Goal: Task Accomplishment & Management: Manage account settings

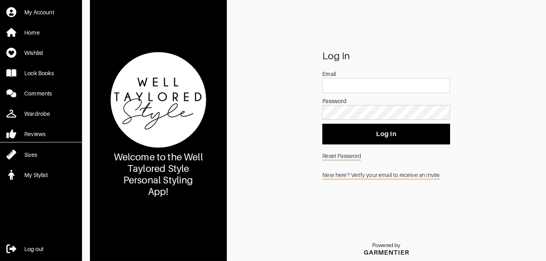
type input "[EMAIL_ADDRESS][DOMAIN_NAME]"
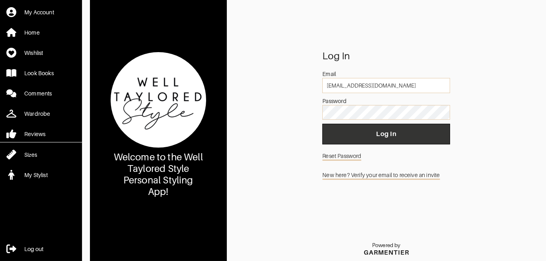
click at [405, 127] on button "Log In" at bounding box center [386, 134] width 128 height 21
click at [399, 136] on span "Log In" at bounding box center [386, 134] width 115 height 8
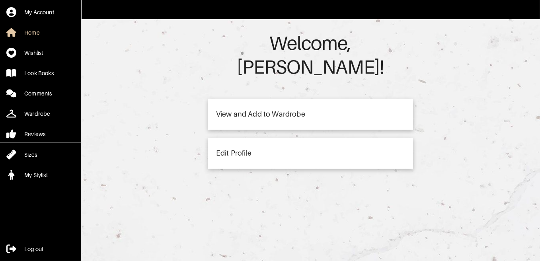
click at [245, 138] on div "Edit Profile" at bounding box center [310, 153] width 205 height 31
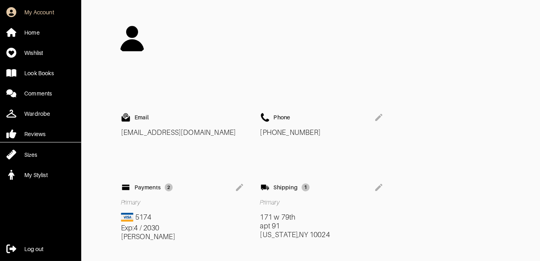
scroll to position [102, 0]
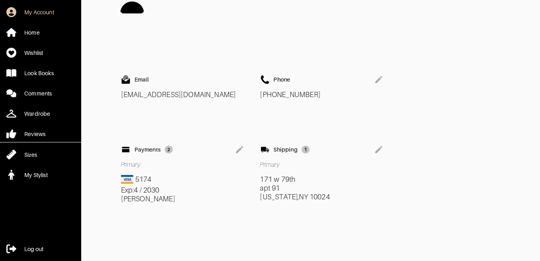
click at [238, 146] on icon at bounding box center [239, 149] width 7 height 7
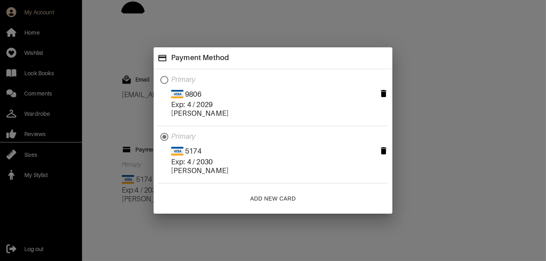
click at [266, 200] on span "Add New Card" at bounding box center [272, 199] width 45 height 10
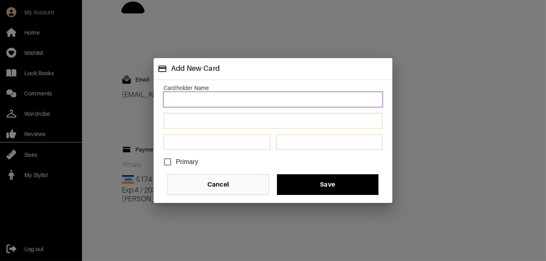
click at [215, 101] on input at bounding box center [273, 99] width 219 height 15
type input "4"
type input "[PERSON_NAME]"
click at [276, 117] on div at bounding box center [273, 121] width 219 height 16
click at [168, 160] on input "Primary" at bounding box center [167, 162] width 17 height 17
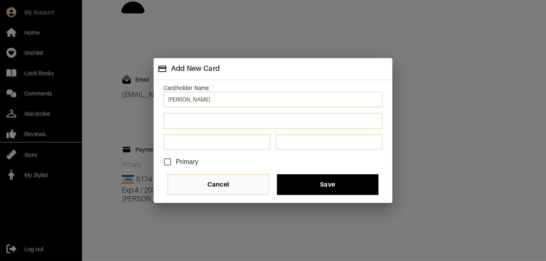
checkbox input "true"
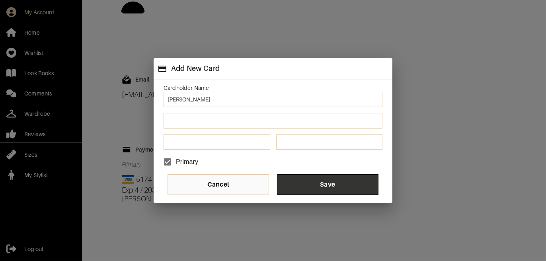
click at [343, 182] on span "Save" at bounding box center [327, 185] width 89 height 8
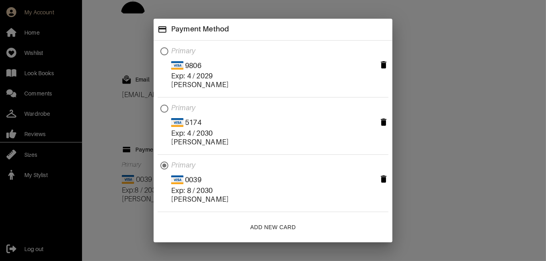
click at [460, 112] on div "Payment Method Primary 9806 Exp: 4 / 2029 [PERSON_NAME] Primary 5174 Exp: 4 / 2…" at bounding box center [273, 130] width 546 height 261
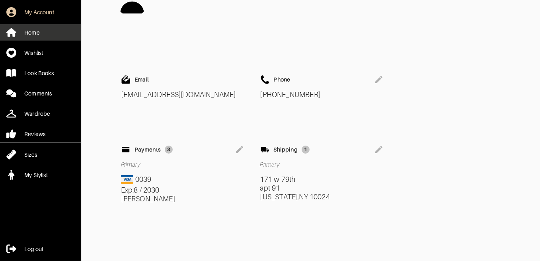
click at [36, 31] on div "Home" at bounding box center [32, 33] width 16 height 8
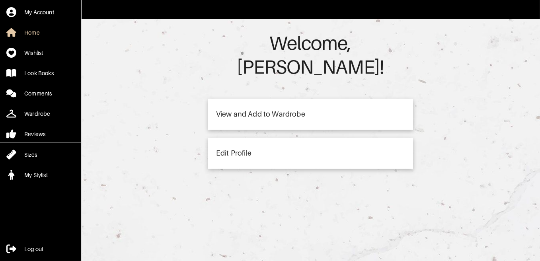
click at [277, 99] on div "View and Add to Wardrobe" at bounding box center [310, 114] width 205 height 31
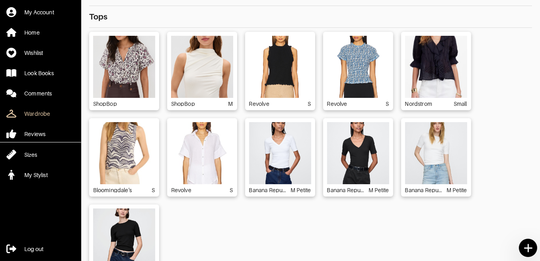
scroll to position [72, 0]
